Goal: Navigation & Orientation: Find specific page/section

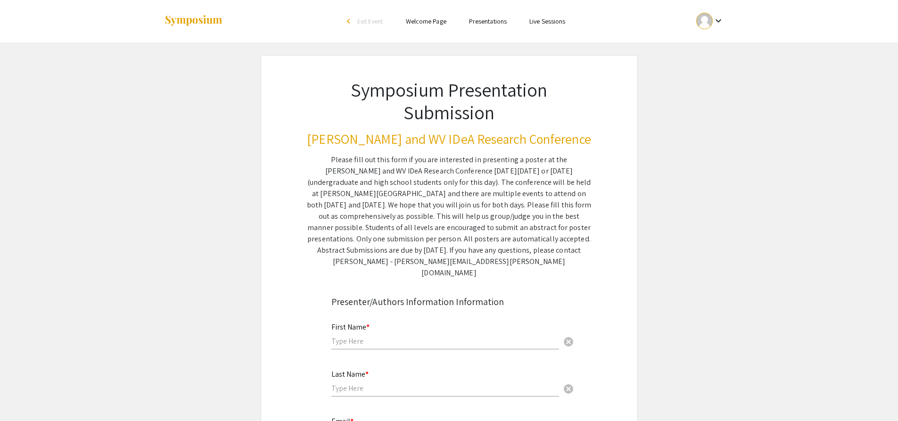
click at [697, 21] on div at bounding box center [705, 21] width 17 height 17
click at [705, 43] on button "My Account" at bounding box center [716, 46] width 58 height 23
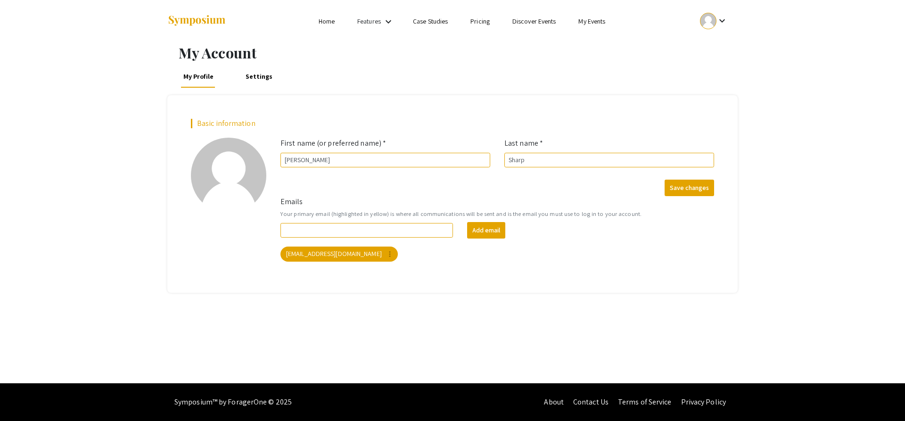
click at [605, 18] on link "My Events" at bounding box center [592, 21] width 27 height 8
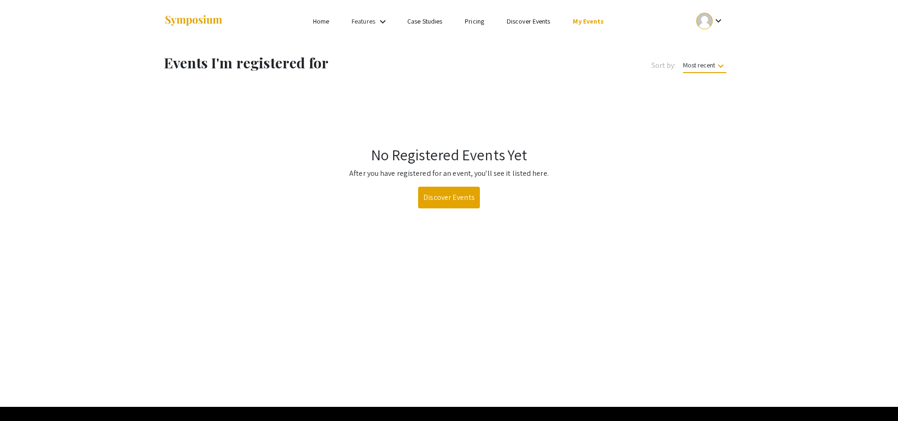
click at [486, 24] on li "Pricing" at bounding box center [475, 21] width 42 height 11
click at [436, 22] on link "Case Studies" at bounding box center [424, 21] width 35 height 8
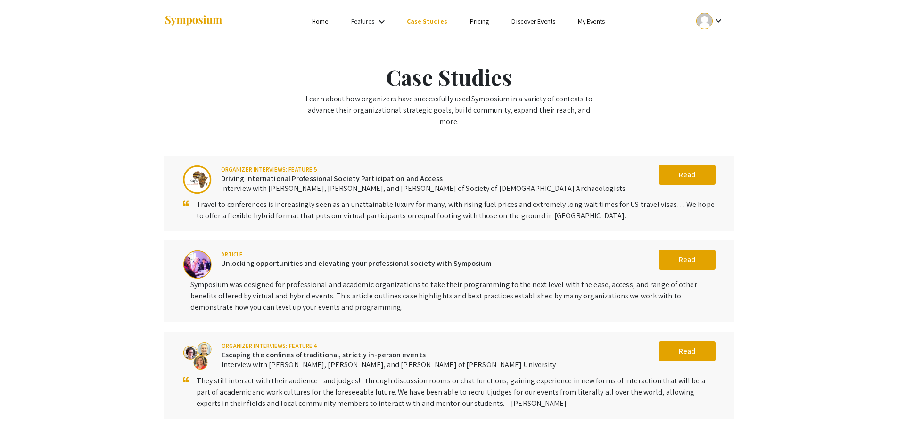
click at [374, 14] on ul "Skip navigation Home Features keyboard_arrow_down Case Studies Pricing Discover…" at bounding box center [449, 21] width 188 height 42
click at [371, 18] on link "Features" at bounding box center [363, 21] width 24 height 8
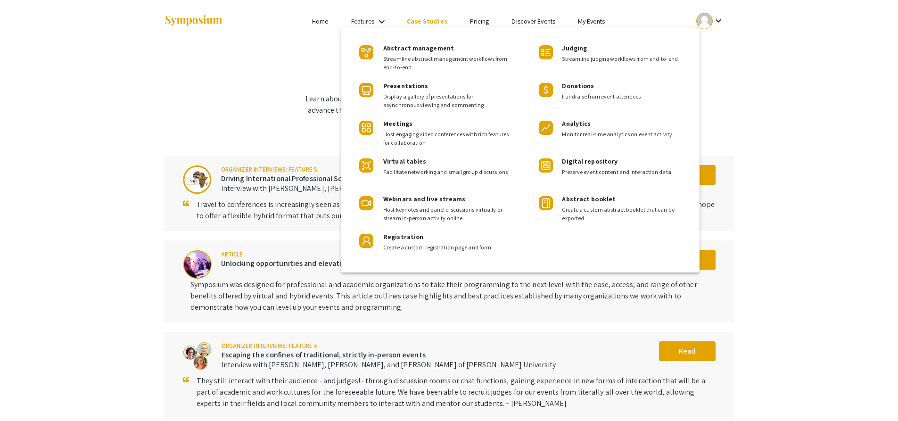
click at [309, 22] on div at bounding box center [449, 210] width 898 height 421
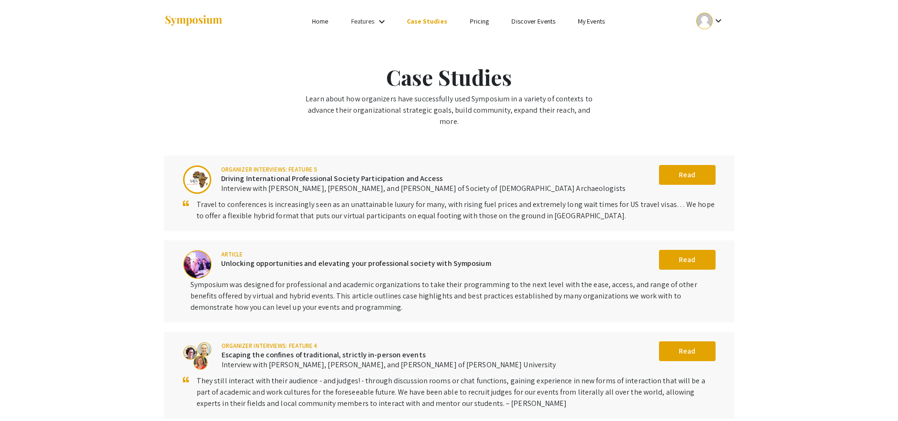
click at [370, 21] on link "Features" at bounding box center [363, 21] width 24 height 8
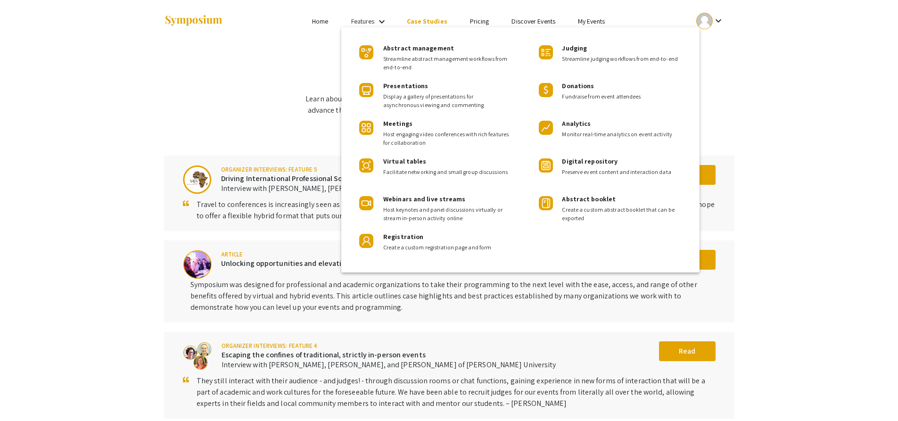
click at [313, 18] on div at bounding box center [449, 210] width 898 height 421
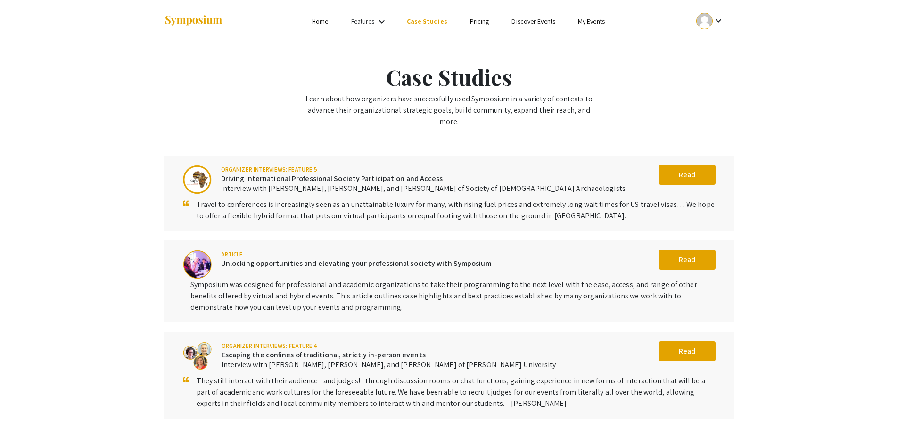
click at [325, 20] on link "Home" at bounding box center [320, 21] width 16 height 8
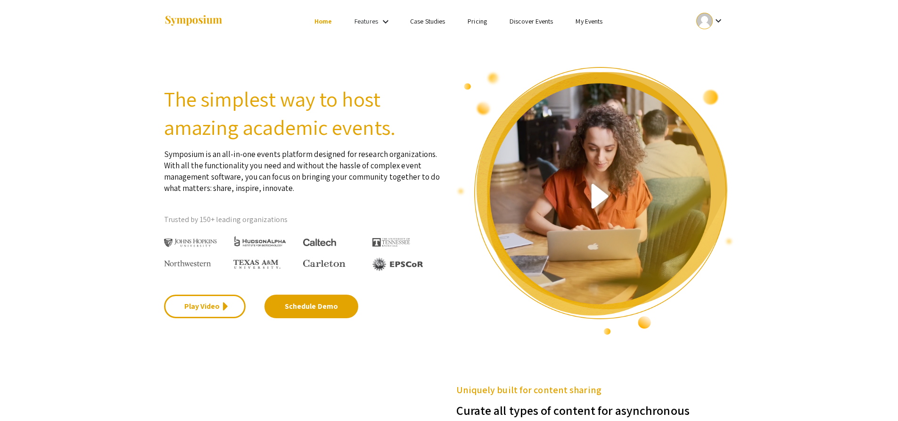
click at [587, 21] on link "My Events" at bounding box center [589, 21] width 27 height 8
